Goal: Information Seeking & Learning: Learn about a topic

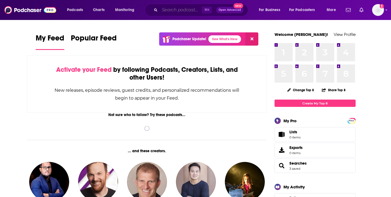
click at [165, 11] on input "Search podcasts, credits, & more..." at bounding box center [181, 10] width 42 height 9
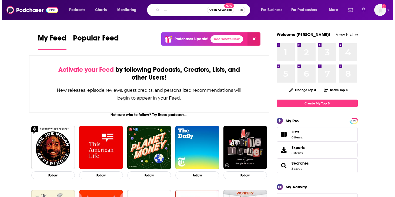
scroll to position [0, 39]
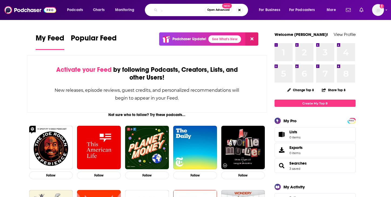
type input "the morning news with [PERSON_NAME] and [PERSON_NAME]"
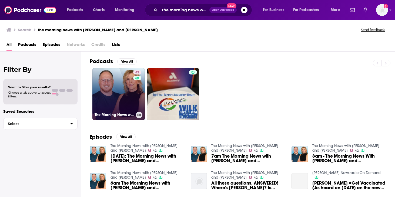
click at [115, 84] on link "42 The Morning News with [PERSON_NAME] and [PERSON_NAME]" at bounding box center [118, 94] width 52 height 52
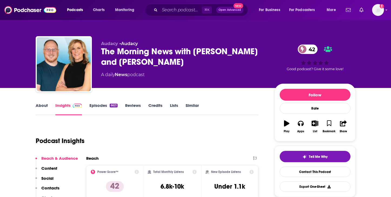
click at [96, 106] on link "Episodes 6621" at bounding box center [103, 109] width 28 height 12
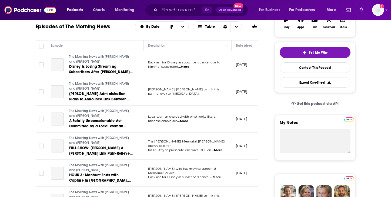
scroll to position [104, 0]
